Goal: Transaction & Acquisition: Purchase product/service

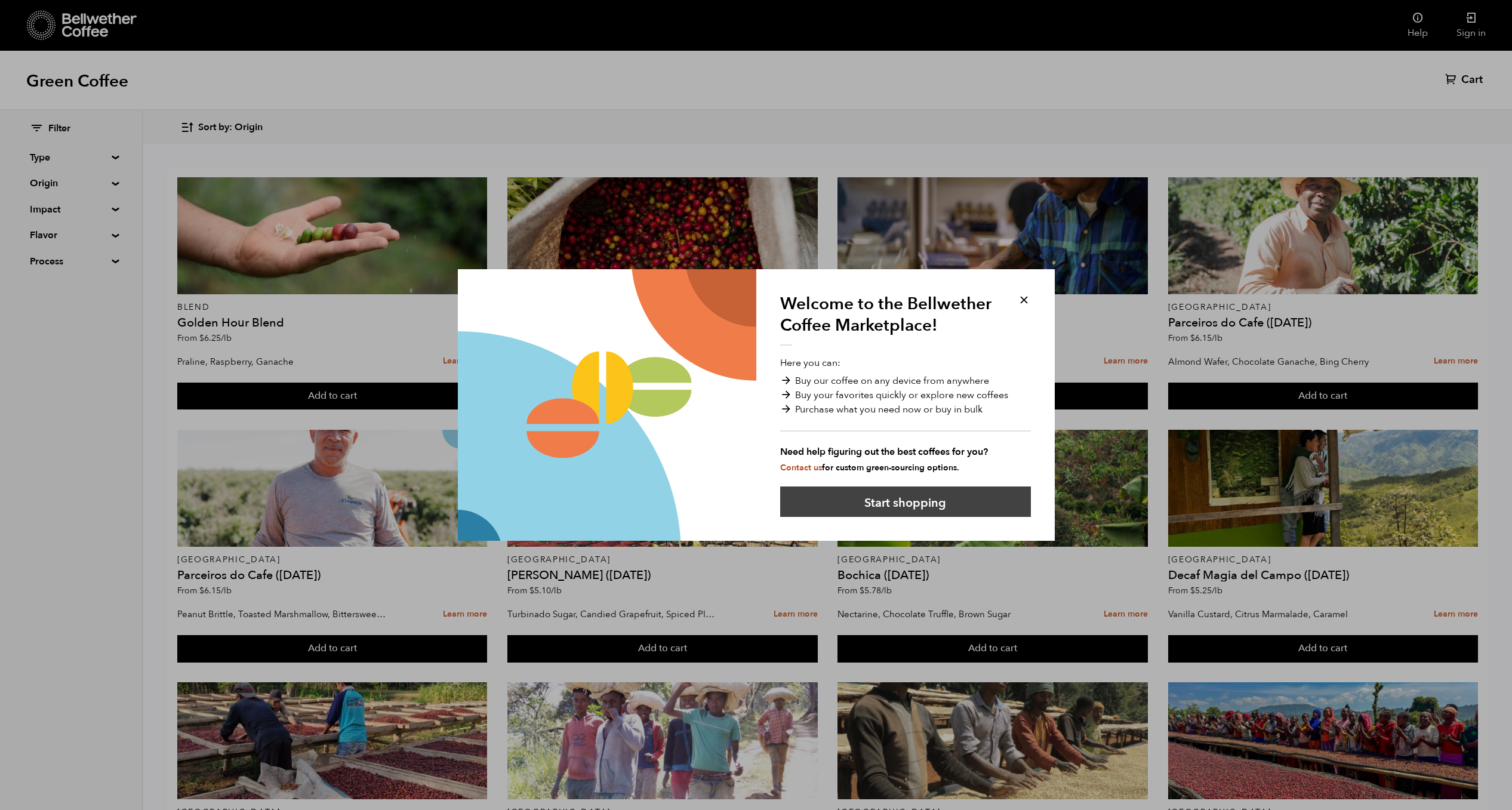
click at [909, 505] on button "Start shopping" at bounding box center [905, 502] width 250 height 31
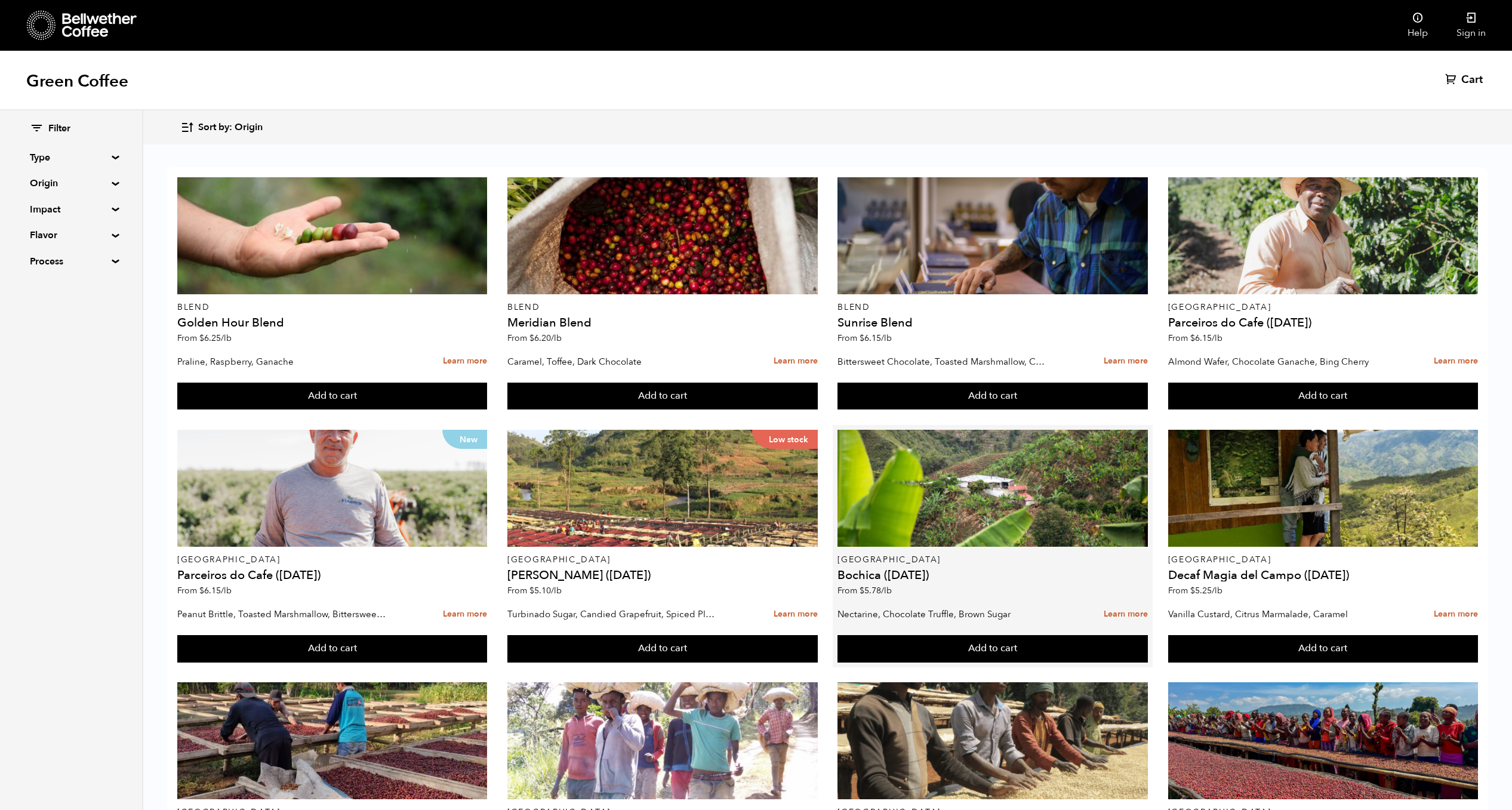
scroll to position [33, 0]
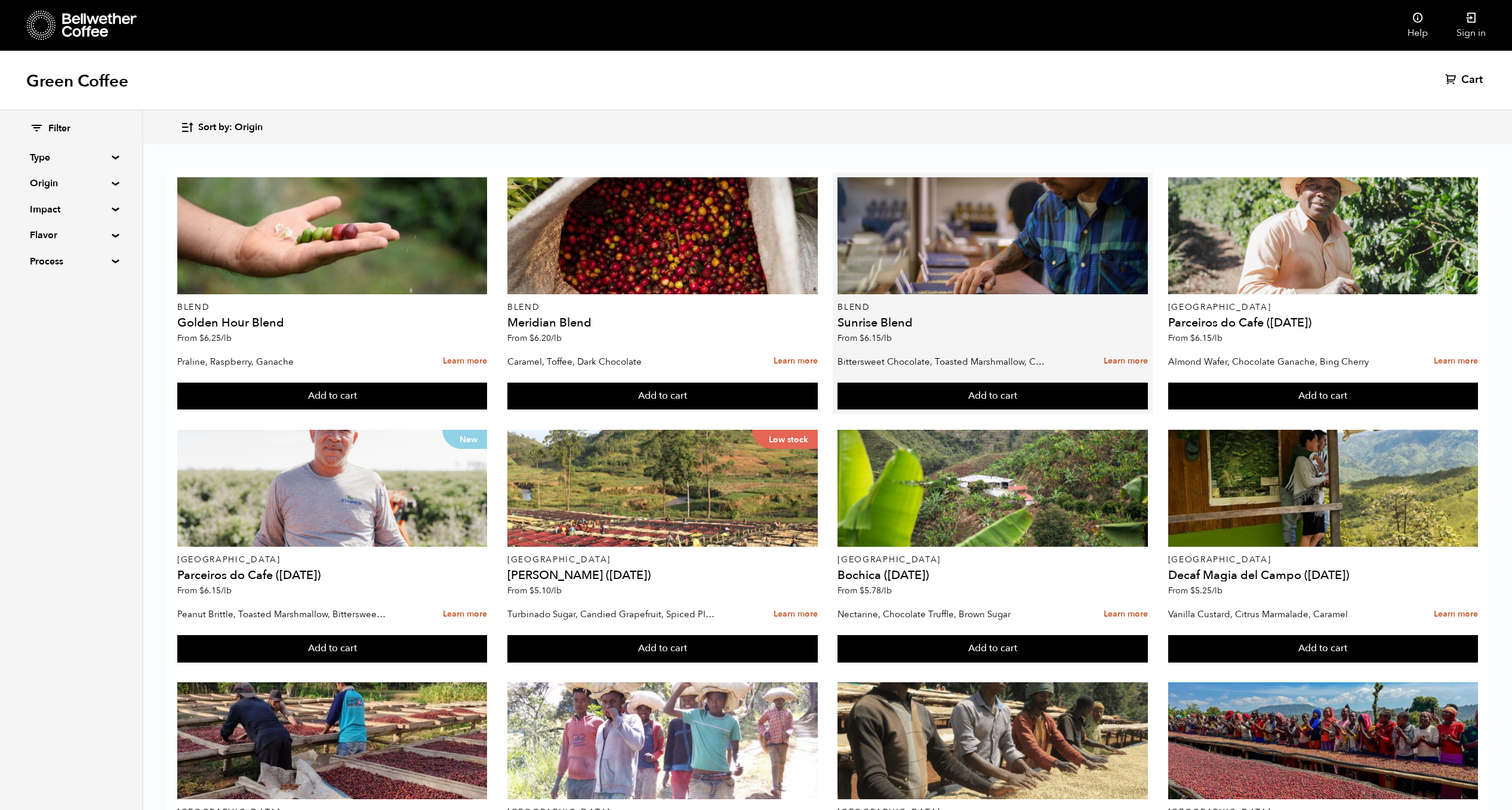
click at [919, 353] on p "Bittersweet Chocolate, Toasted Marshmallow, Candied Orange, Praline" at bounding box center [943, 362] width 211 height 18
click at [1113, 349] on link "Learn more" at bounding box center [1125, 361] width 44 height 25
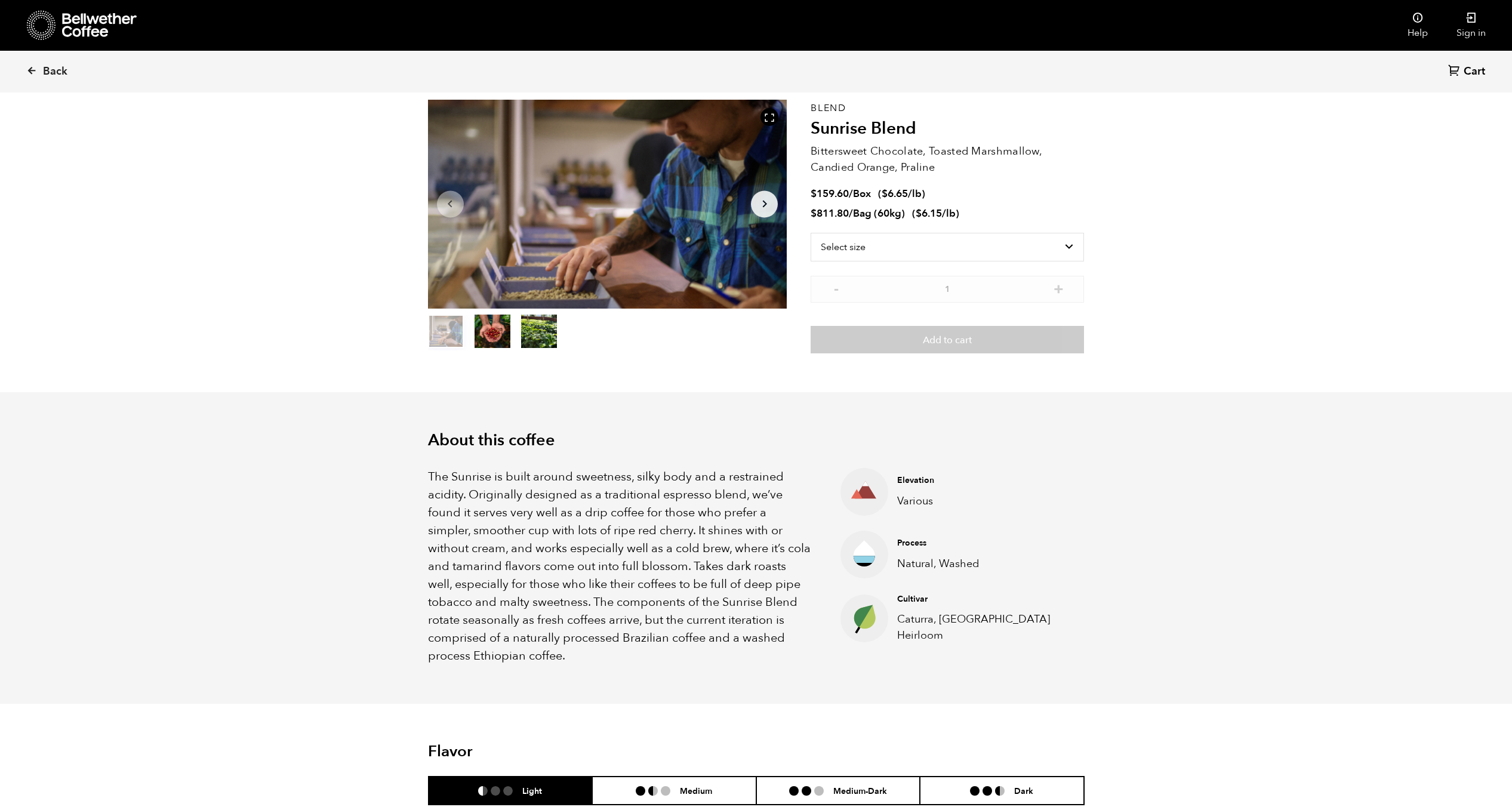
scroll to position [59, 0]
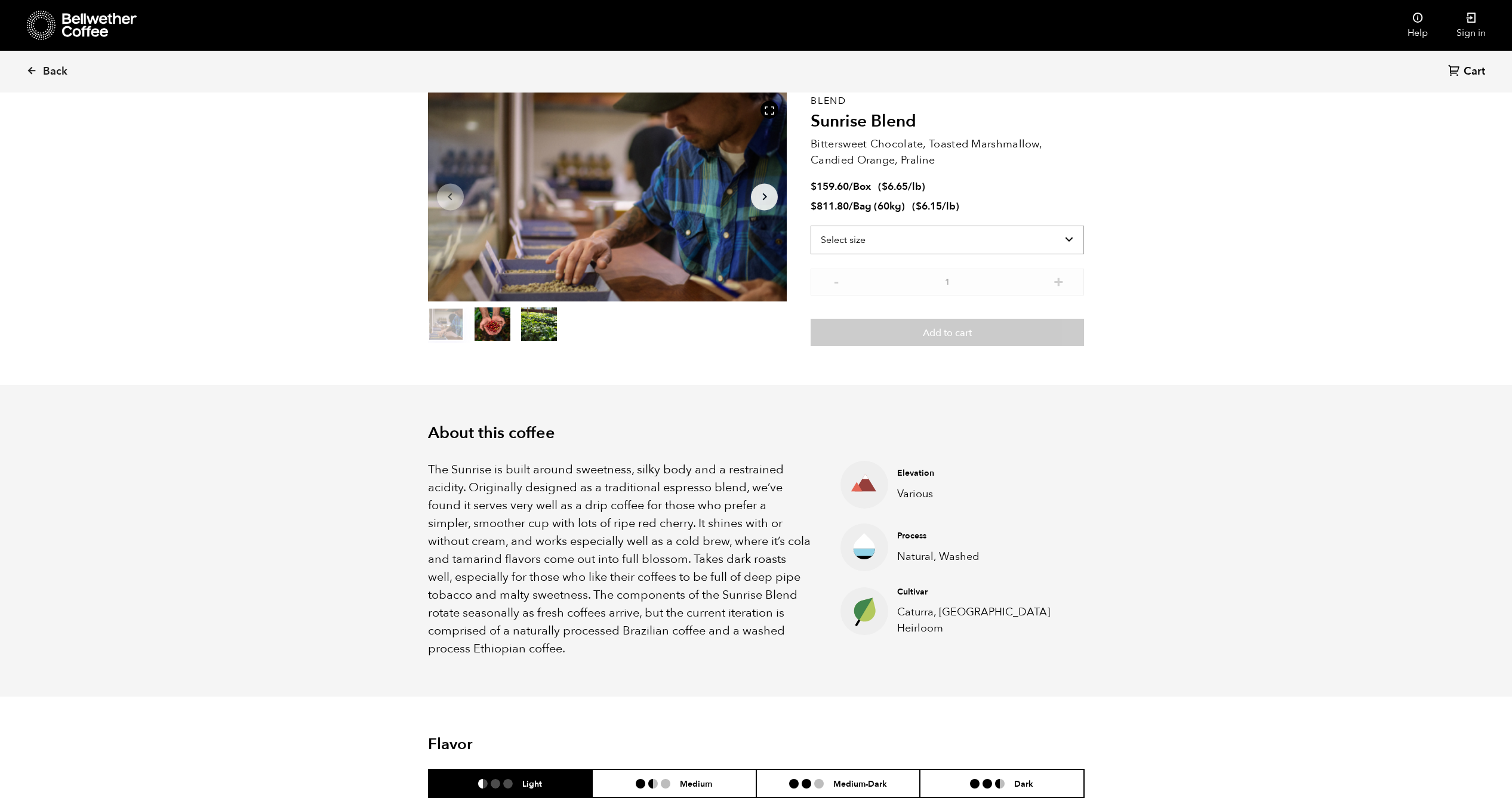
click at [1064, 236] on select "Select size Bag (60kg) (132 lbs) Box (24 lbs)" at bounding box center [947, 241] width 274 height 29
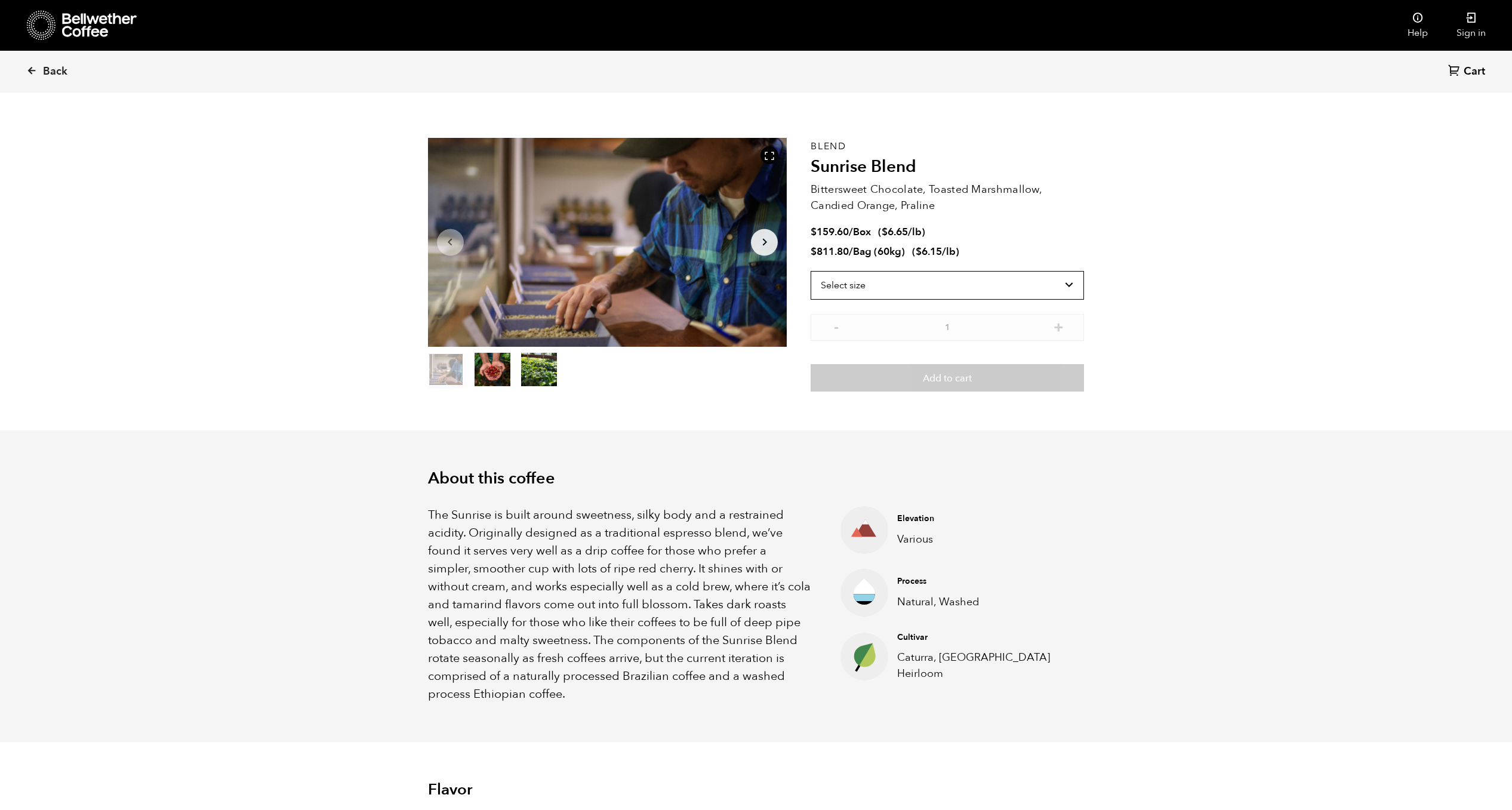
scroll to position [0, 0]
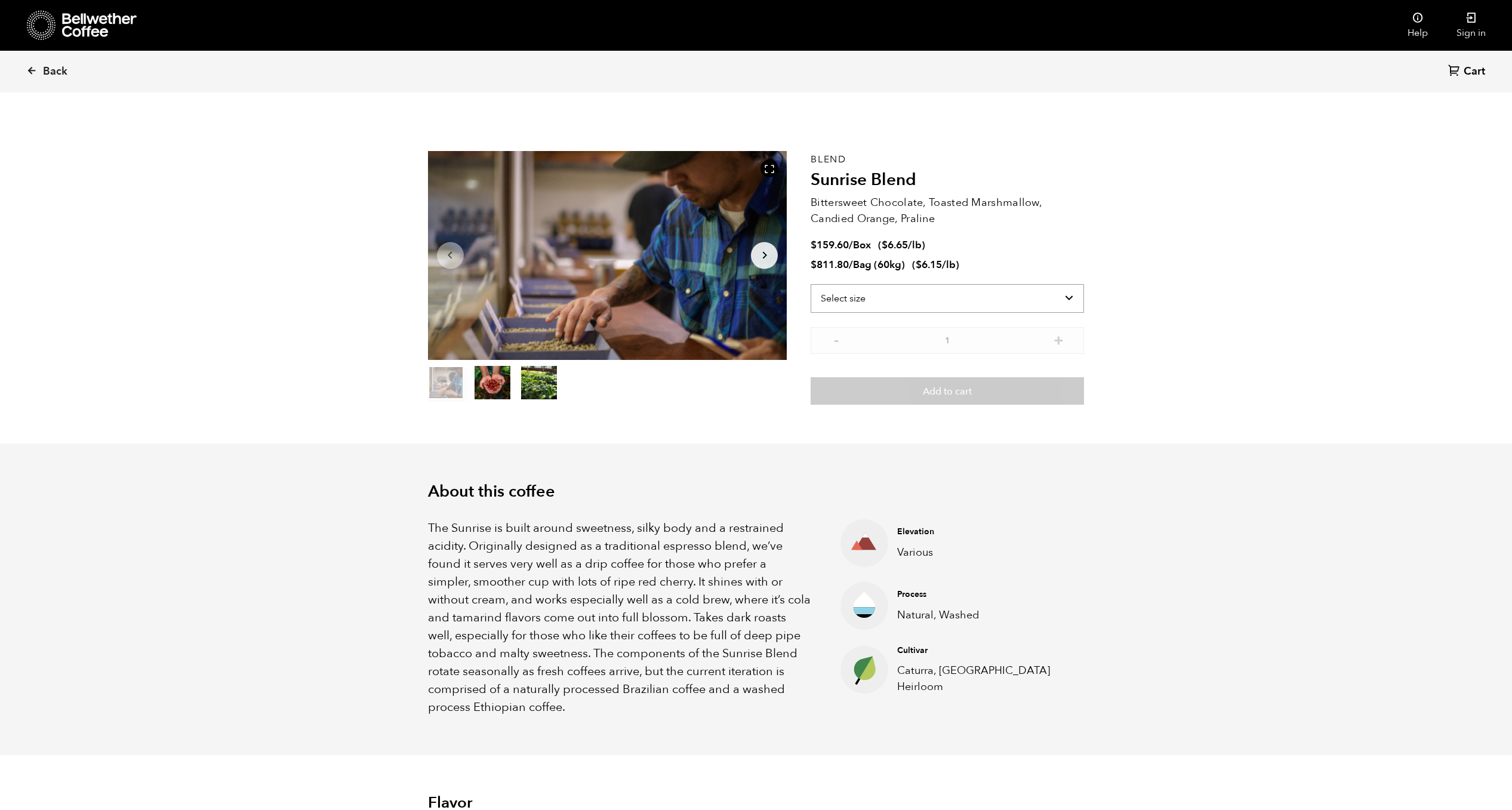
click at [962, 296] on select "Select size Bag (60kg) (132 lbs) Box (24 lbs)" at bounding box center [947, 298] width 274 height 29
select select "bag-3"
click at [810, 284] on select "Select size Bag (60kg) (132 lbs) Box (24 lbs)" at bounding box center [947, 298] width 274 height 29
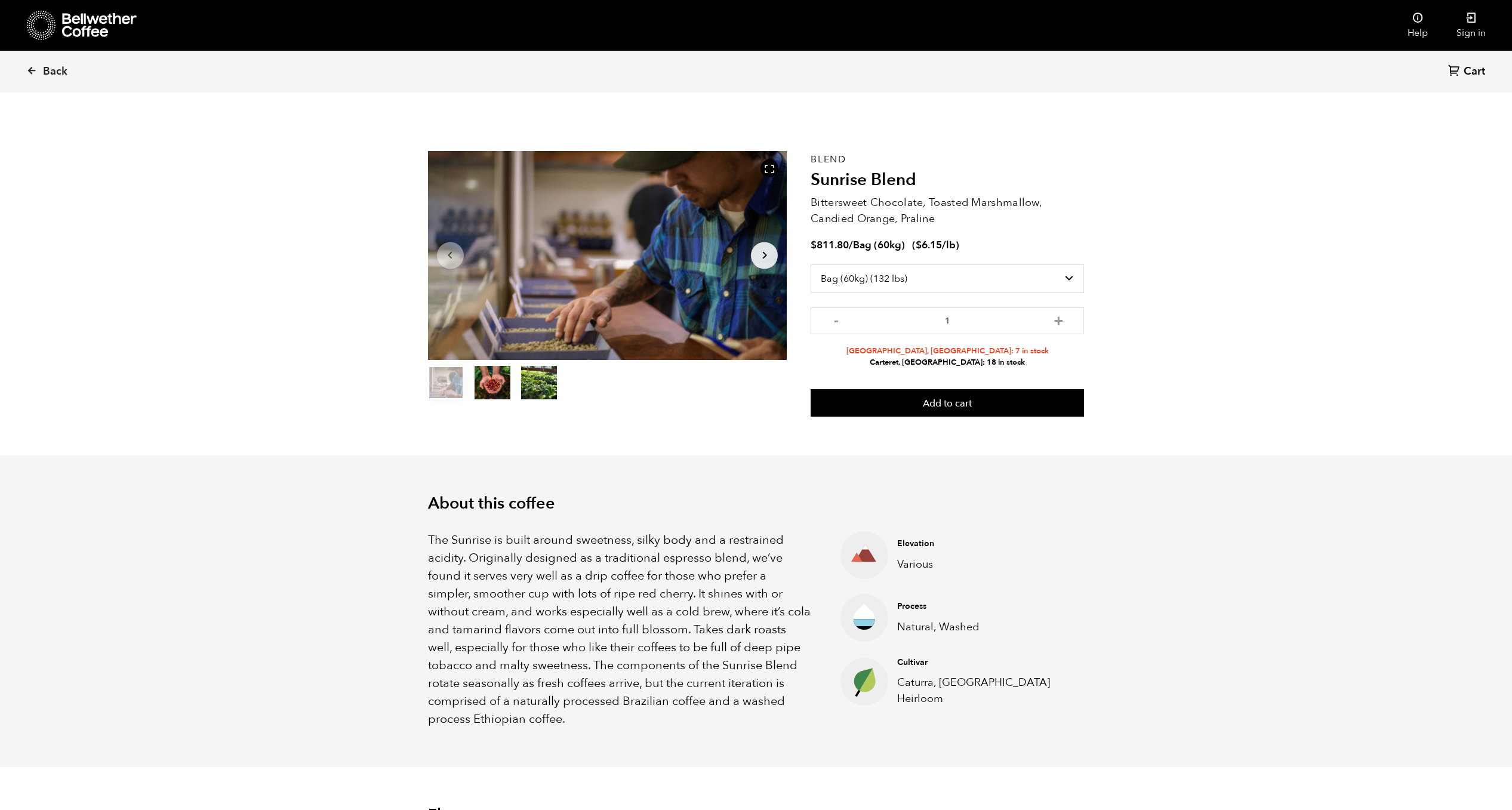
click at [905, 361] on li "Carteret, NJ: 18 in stock" at bounding box center [947, 362] width 274 height 12
click at [937, 411] on button "Add to cart" at bounding box center [947, 403] width 274 height 27
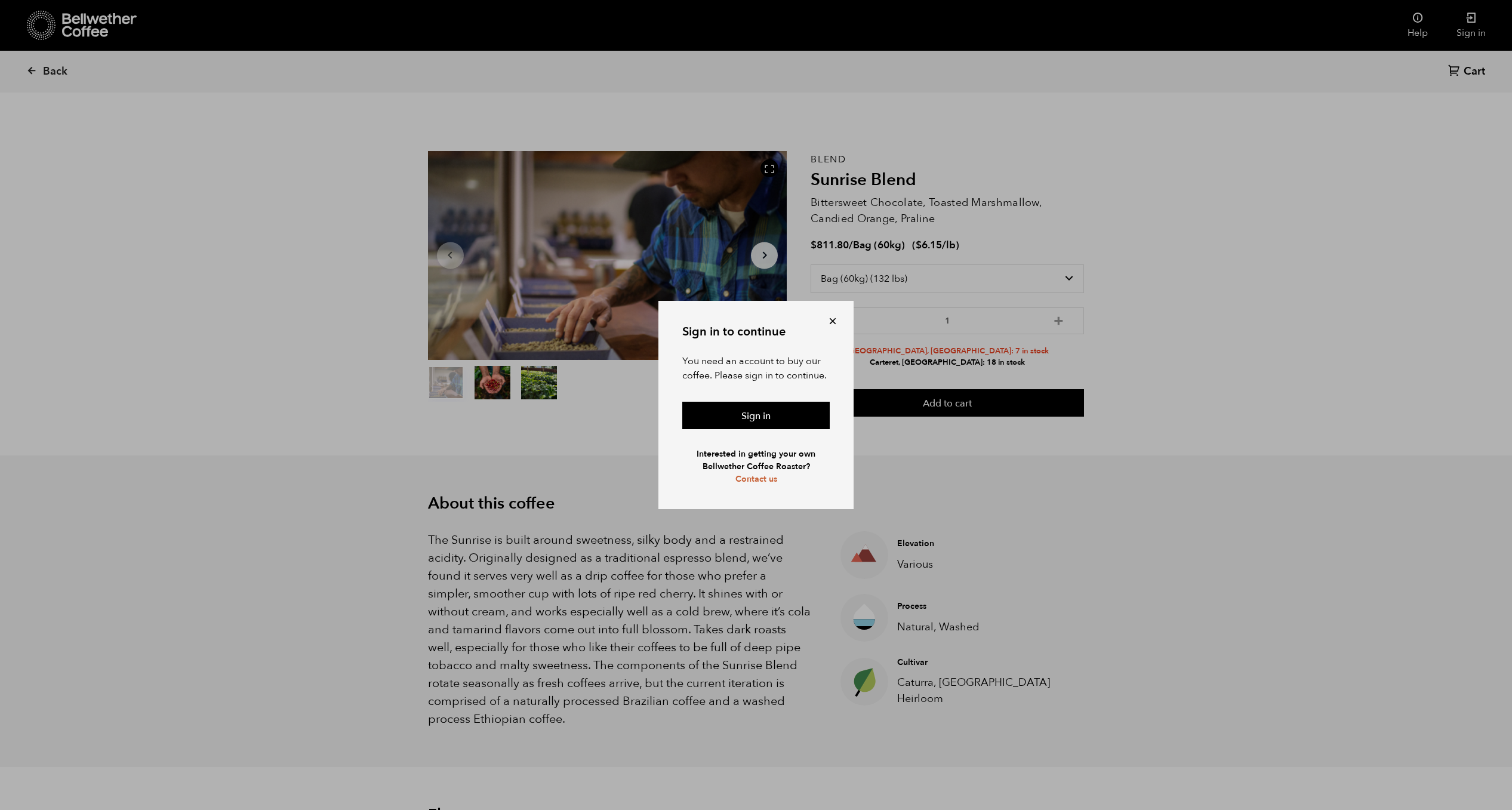
click at [832, 323] on button at bounding box center [832, 321] width 12 height 12
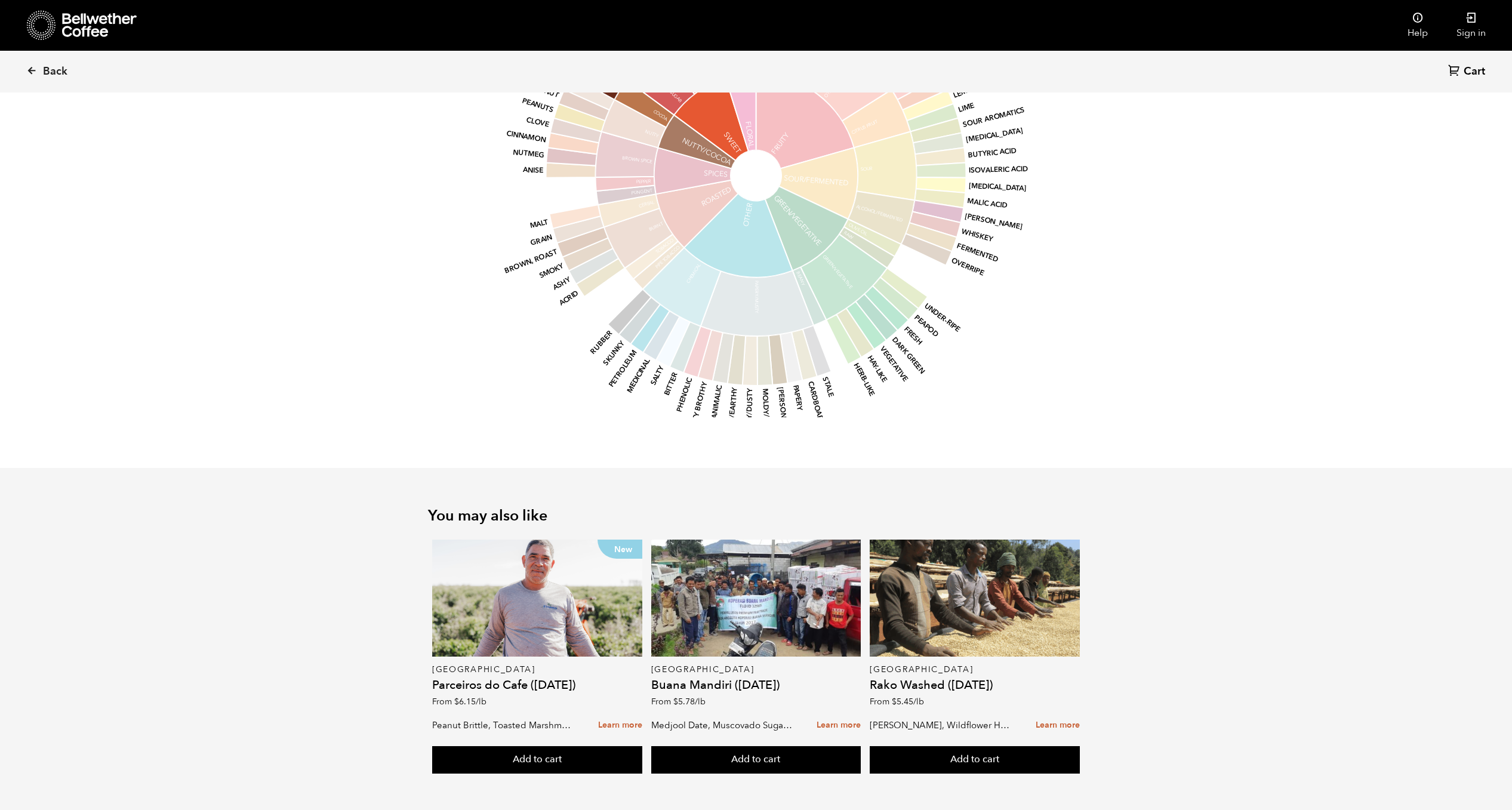
scroll to position [1054, 0]
